Goal: Task Accomplishment & Management: Manage account settings

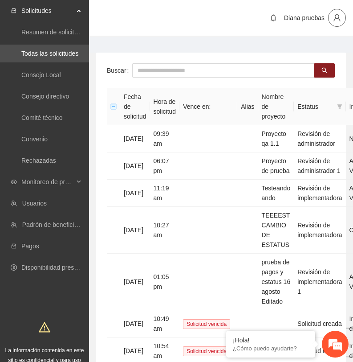
click at [339, 20] on icon "user" at bounding box center [337, 18] width 8 height 8
click at [334, 73] on span "Cerrar sesión" at bounding box center [346, 76] width 24 height 20
